Goal: Task Accomplishment & Management: Use online tool/utility

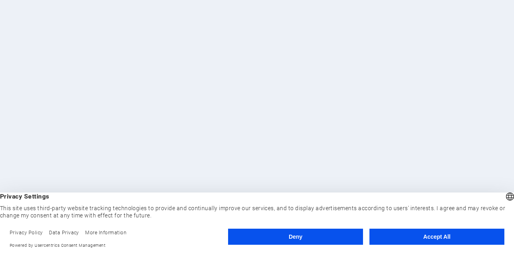
click at [426, 238] on button "Accept All" at bounding box center [436, 236] width 135 height 16
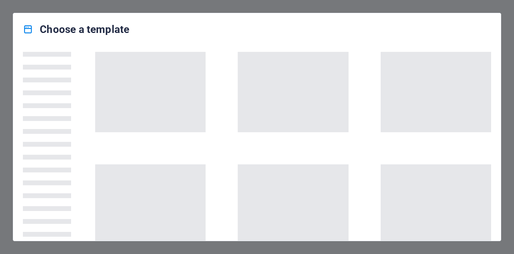
click at [245, 47] on div at bounding box center [256, 142] width 487 height 195
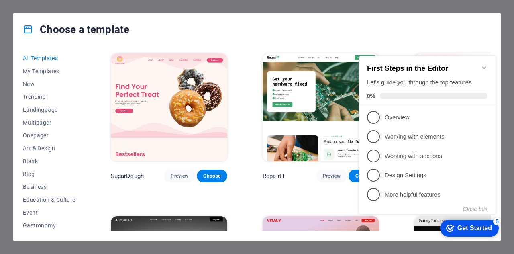
click at [485, 66] on icon "Minimize checklist" at bounding box center [484, 67] width 4 height 2
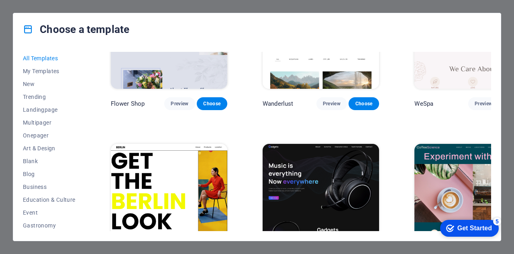
scroll to position [2023, 0]
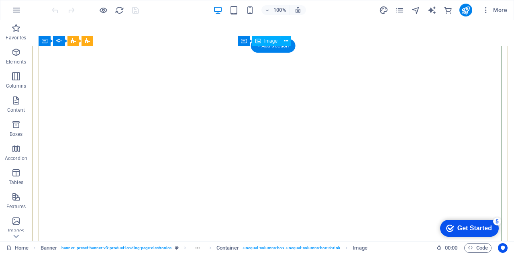
select select "%"
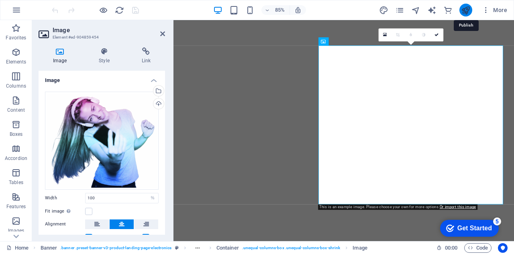
click at [463, 10] on icon "publish" at bounding box center [465, 10] width 9 height 9
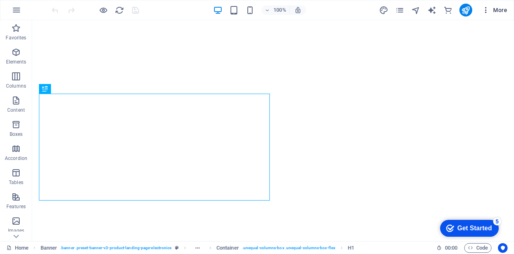
click at [505, 8] on span "More" at bounding box center [494, 10] width 25 height 8
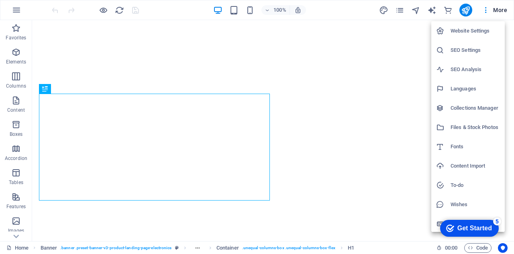
drag, startPoint x: 478, startPoint y: 27, endPoint x: 477, endPoint y: 32, distance: 5.3
click at [477, 32] on h6 "Website Settings" at bounding box center [474, 31] width 49 height 10
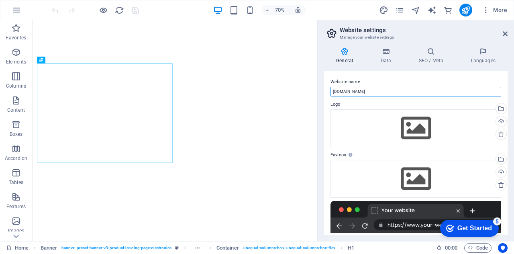
click at [403, 93] on input "[DOMAIN_NAME]" at bounding box center [415, 92] width 171 height 10
type input "z"
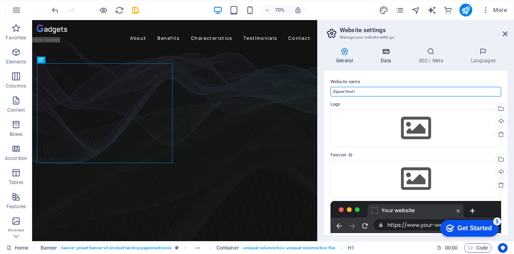
type input "Zipper Host |"
click at [381, 58] on h4 "Data" at bounding box center [387, 55] width 38 height 17
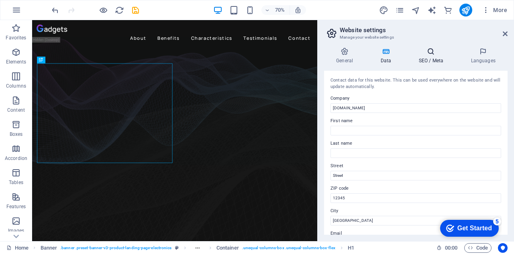
click at [427, 62] on h4 "SEO / Meta" at bounding box center [432, 55] width 52 height 17
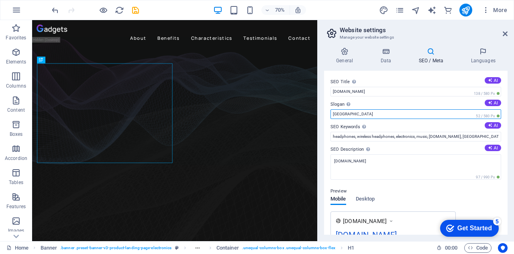
drag, startPoint x: 360, startPoint y: 116, endPoint x: 328, endPoint y: 114, distance: 31.7
click at [328, 114] on div "SEO Title The title of your website - make it something that stands out in sear…" at bounding box center [415, 153] width 183 height 164
click at [383, 112] on input "Slogan The slogan of your website. AI" at bounding box center [415, 114] width 171 height 10
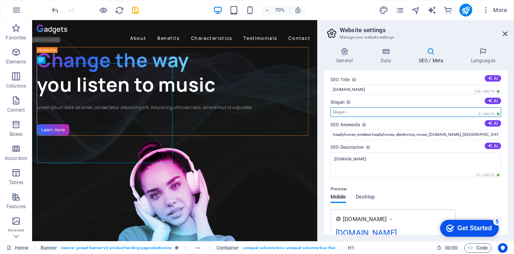
scroll to position [2, 0]
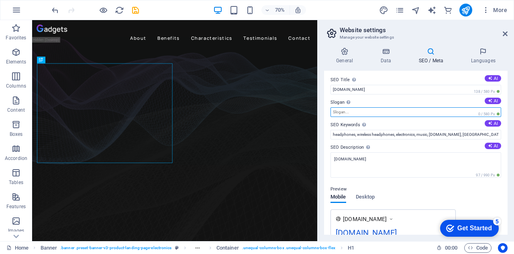
click at [399, 111] on input "Slogan The slogan of your website. AI" at bounding box center [415, 112] width 171 height 10
click at [395, 113] on input "Slogan The slogan of your website. AI" at bounding box center [415, 112] width 171 height 10
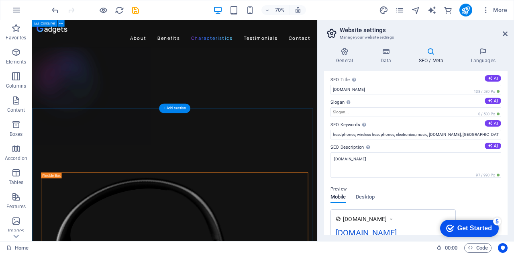
scroll to position [1415, 0]
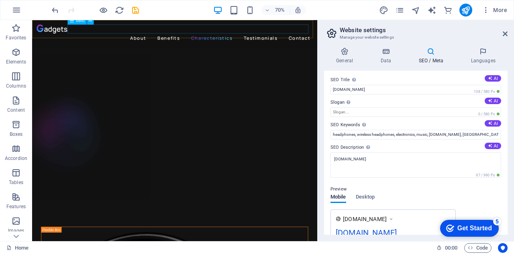
click at [398, 39] on nav "About Benefits Characteristics Testimonials Contact" at bounding box center [236, 45] width 394 height 13
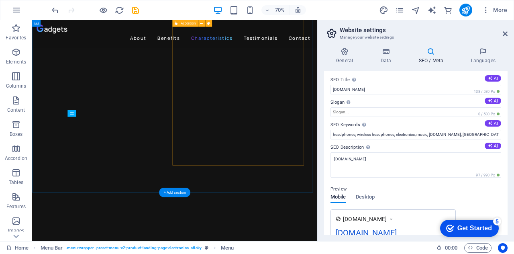
scroll to position [1060, 0]
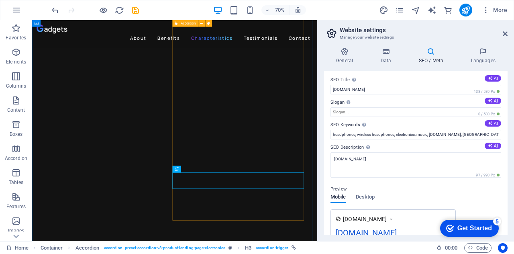
scroll to position [986, 0]
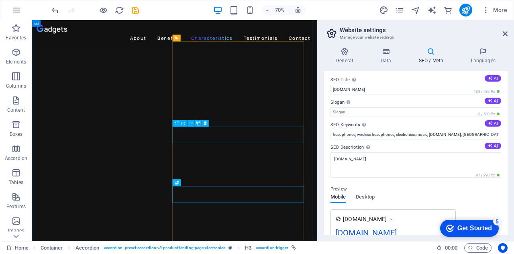
scroll to position [910, 0]
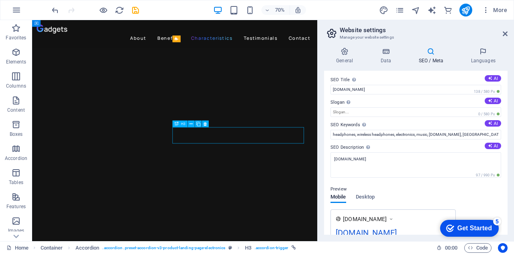
scroll to position [822, 0]
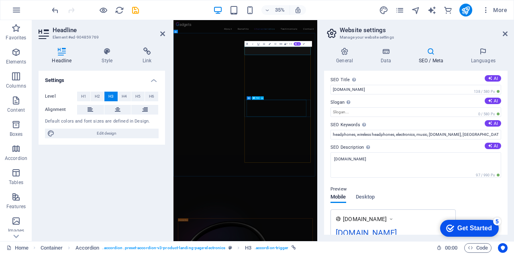
scroll to position [1152, 0]
click at [165, 34] on icon at bounding box center [162, 34] width 5 height 6
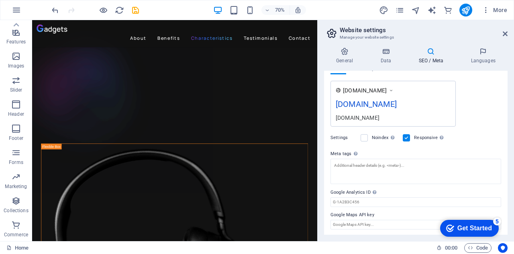
scroll to position [0, 0]
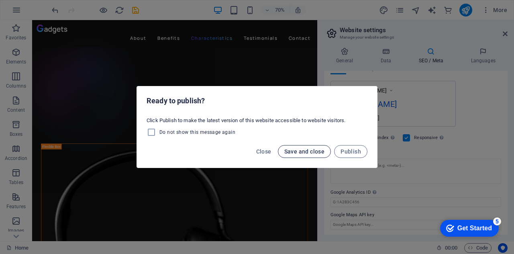
click at [304, 154] on span "Save and close" at bounding box center [304, 151] width 41 height 6
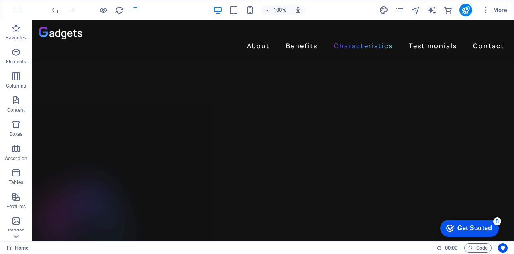
scroll to position [1580, 0]
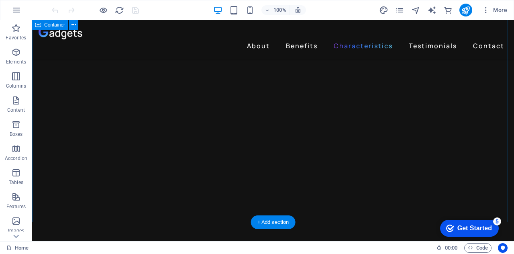
scroll to position [1156, 0]
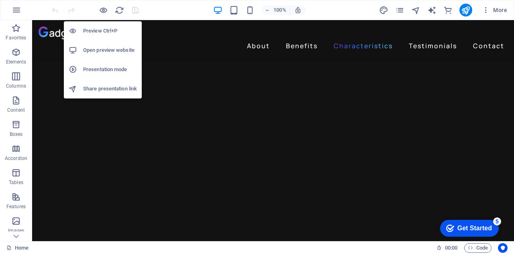
click at [103, 31] on h6 "Preview Ctrl+P" at bounding box center [110, 31] width 54 height 10
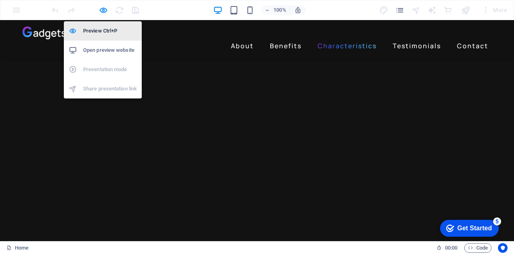
scroll to position [1142, 0]
click at [115, 56] on li "Open preview website" at bounding box center [103, 50] width 78 height 19
